Goal: Find specific page/section: Find specific page/section

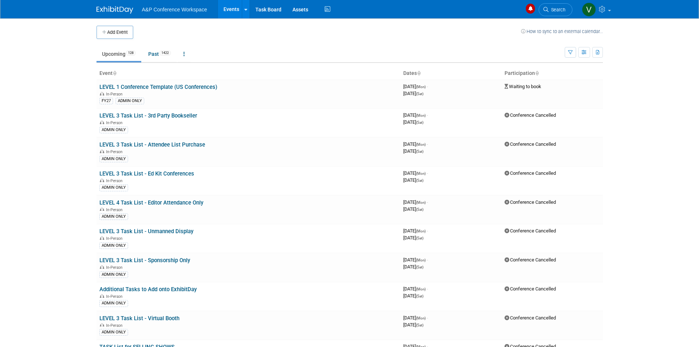
click at [637, 142] on body "A&P Conference Workspace Events Add Event Bulk Upload Events Shareable Event Bo…" at bounding box center [349, 173] width 699 height 347
click at [552, 9] on span "Search" at bounding box center [557, 10] width 17 height 6
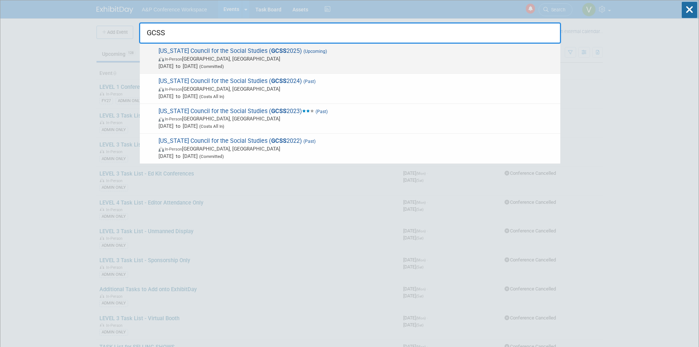
type input "GCSS"
click at [237, 51] on span "Georgia Council for the Social Studies ( GCSS 2025) (Upcoming) In-Person Athens…" at bounding box center [356, 58] width 400 height 22
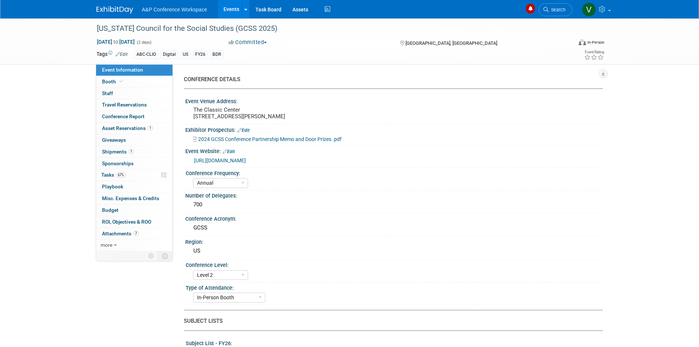
select select "Annual"
select select "Level 2"
select select "In-Person Booth"
select select "Schools"
select select "Bloomsbury Digital Resources"
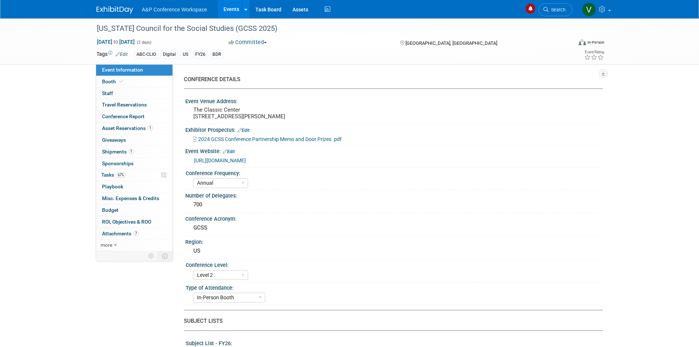
select select "Amanda Oney"
select select "Mark Strong"
select select "Rosalie Love"
select select "BDR Product Awareness and Trial Generation​"
click at [109, 173] on span "Tasks 67%" at bounding box center [113, 175] width 25 height 6
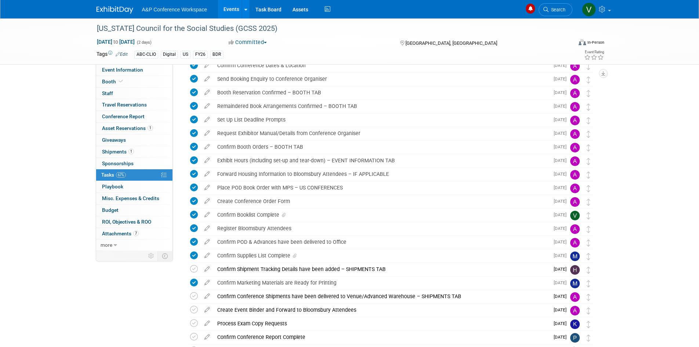
scroll to position [73, 0]
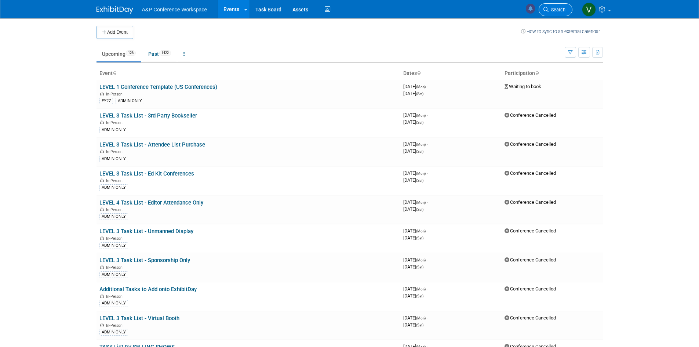
click at [559, 9] on span "Search" at bounding box center [557, 10] width 17 height 6
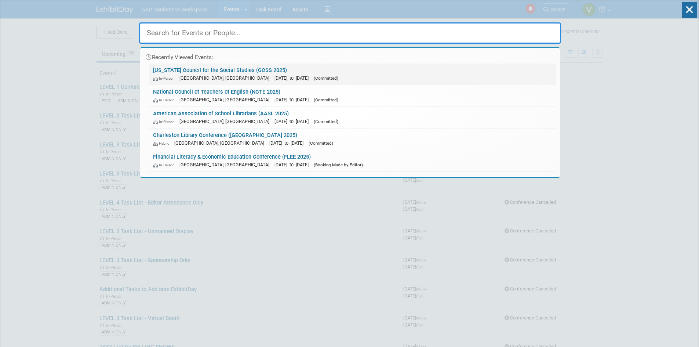
click at [215, 69] on link "Georgia Council for the Social Studies (GCSS 2025) In-Person Athens, GA Oct 23,…" at bounding box center [352, 73] width 407 height 21
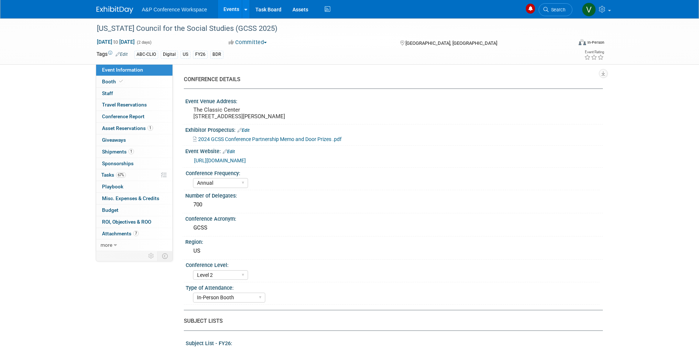
select select "Annual"
select select "Level 2"
select select "In-Person Booth"
select select "Schools"
select select "Bloomsbury Digital Resources"
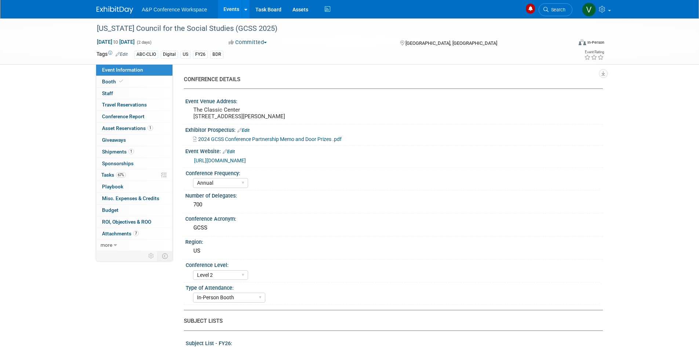
select select "Amanda Oney"
select select "Mark Strong"
select select "Rosalie Love"
select select "BDR Product Awareness and Trial Generation​"
click at [110, 173] on span "Tasks 67%" at bounding box center [113, 175] width 25 height 6
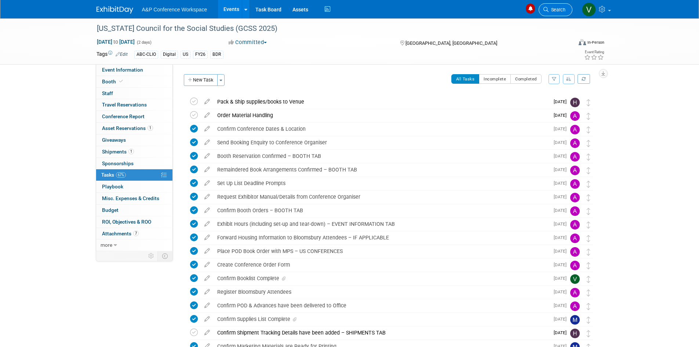
click at [559, 8] on span "Search" at bounding box center [557, 10] width 17 height 6
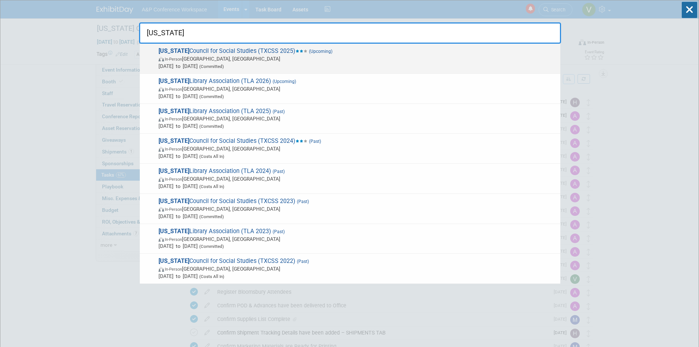
type input "Texas"
click at [198, 53] on span "Texas Council for Social Studies (TXCSS 2025) (Upcoming) In-Person Frisco, TX O…" at bounding box center [356, 58] width 400 height 22
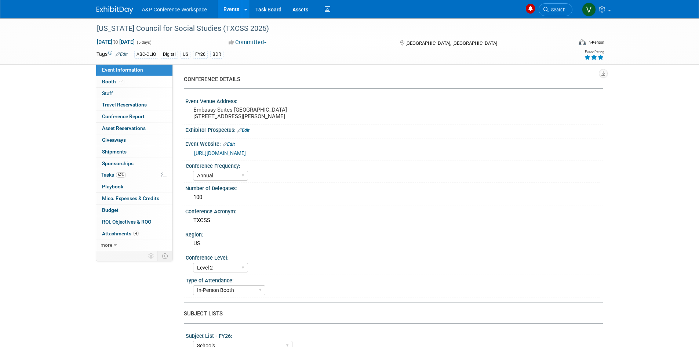
select select "Annual"
select select "Level 2"
select select "In-Person Booth"
select select "Schools"
select select "Bloomsbury Digital Resources"
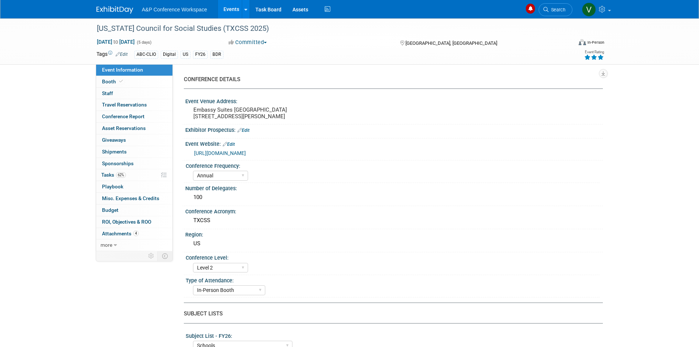
select select "[PERSON_NAME]"
select select "BDR Product Awareness and Trial Generation​"
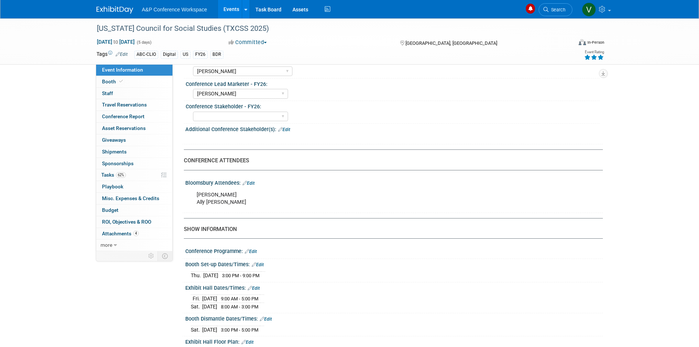
scroll to position [367, 0]
